Goal: Find specific page/section

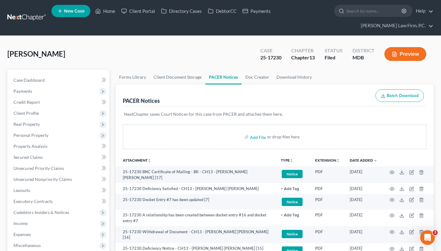
click at [45, 0] on nav "Home New Case Client Portal Directory Cases DebtorCC Payments Chambers Law Firm…" at bounding box center [220, 18] width 441 height 36
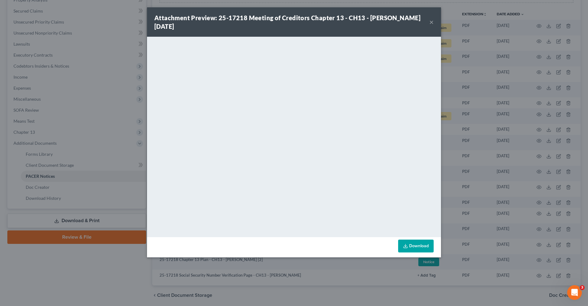
click at [433, 24] on button "×" at bounding box center [431, 21] width 4 height 7
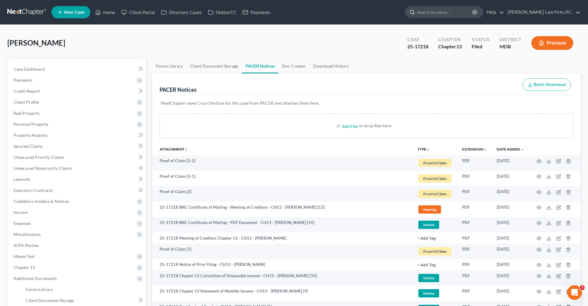
click at [461, 17] on input "search" at bounding box center [445, 11] width 56 height 11
paste input "[PERSON_NAME]"
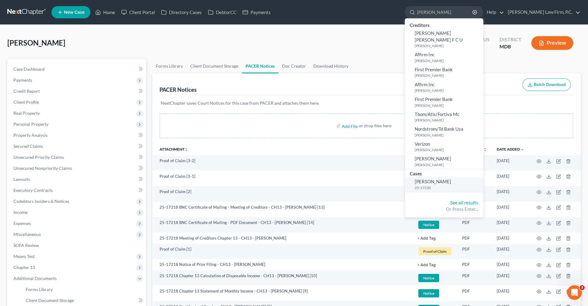
type input "[PERSON_NAME]"
click at [449, 179] on span "[PERSON_NAME]" at bounding box center [433, 182] width 36 height 6
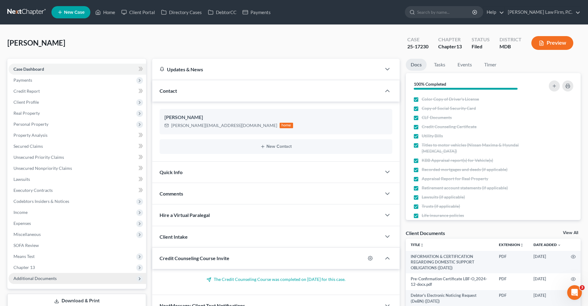
click at [50, 280] on span "Additional Documents" at bounding box center [34, 278] width 43 height 5
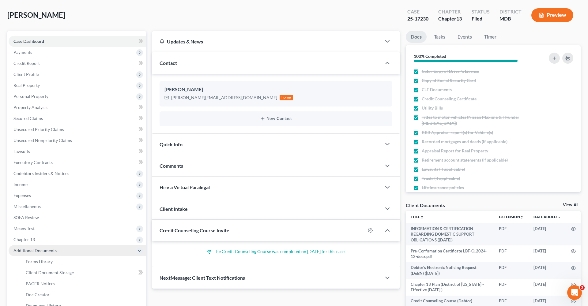
scroll to position [45, 0]
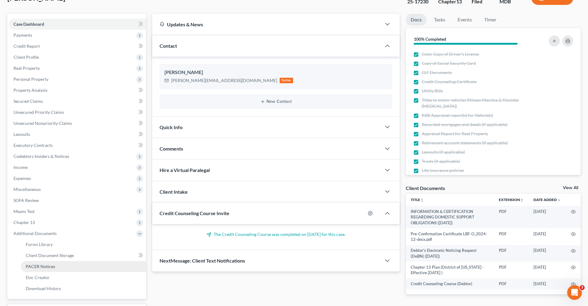
click at [51, 267] on span "PACER Notices" at bounding box center [40, 266] width 29 height 5
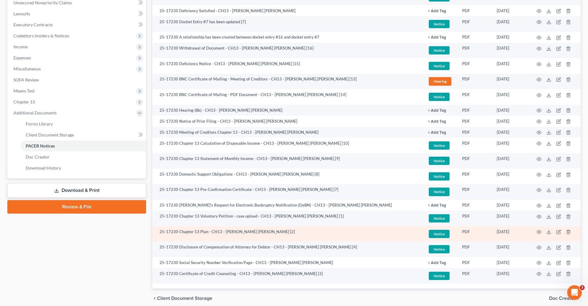
scroll to position [166, 0]
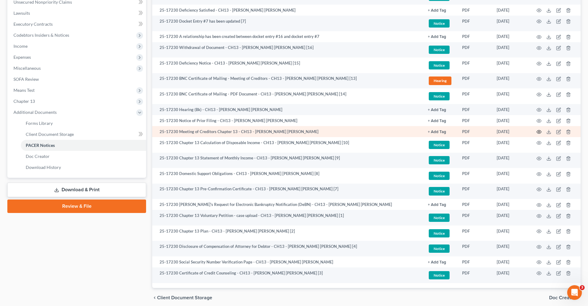
click at [538, 131] on icon "button" at bounding box center [539, 132] width 5 height 5
